Goal: Information Seeking & Learning: Learn about a topic

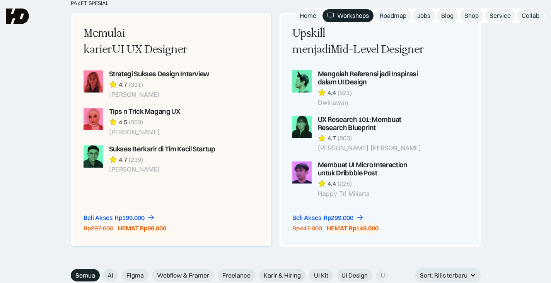
scroll to position [812, 0]
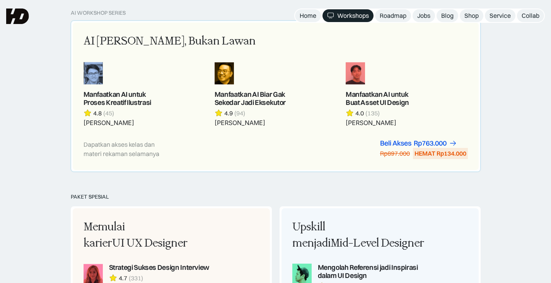
click at [169, 36] on div "AI Adalah Teman, Bukan Lawan" at bounding box center [170, 41] width 172 height 16
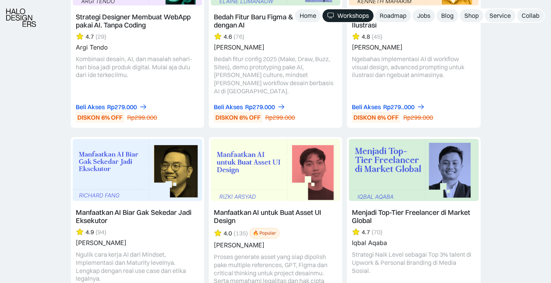
scroll to position [1392, 0]
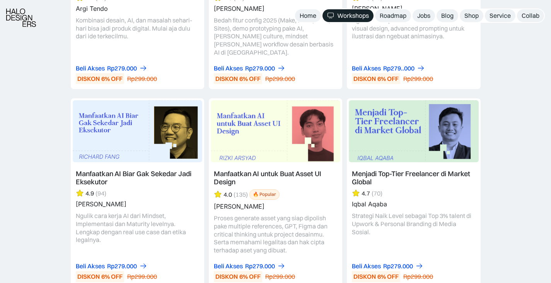
click at [290, 158] on link at bounding box center [275, 192] width 133 height 188
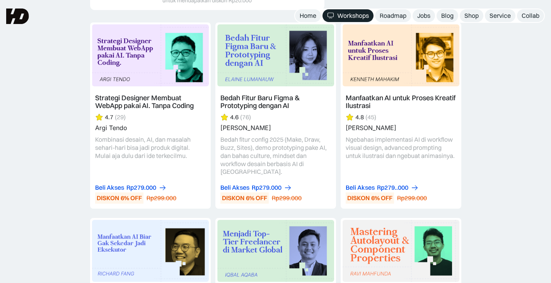
scroll to position [1972, 0]
click at [285, 107] on link at bounding box center [276, 115] width 120 height 185
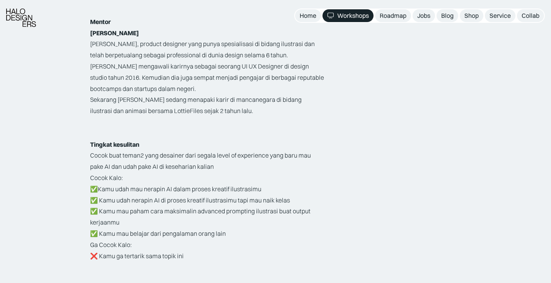
scroll to position [1276, 0]
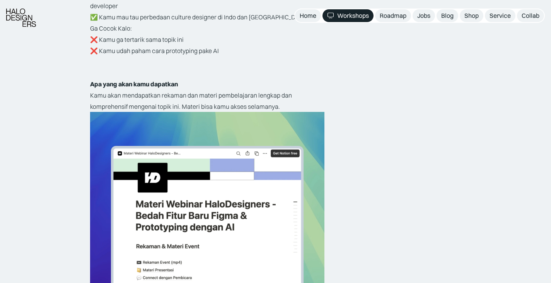
scroll to position [1508, 0]
